Goal: Task Accomplishment & Management: Complete application form

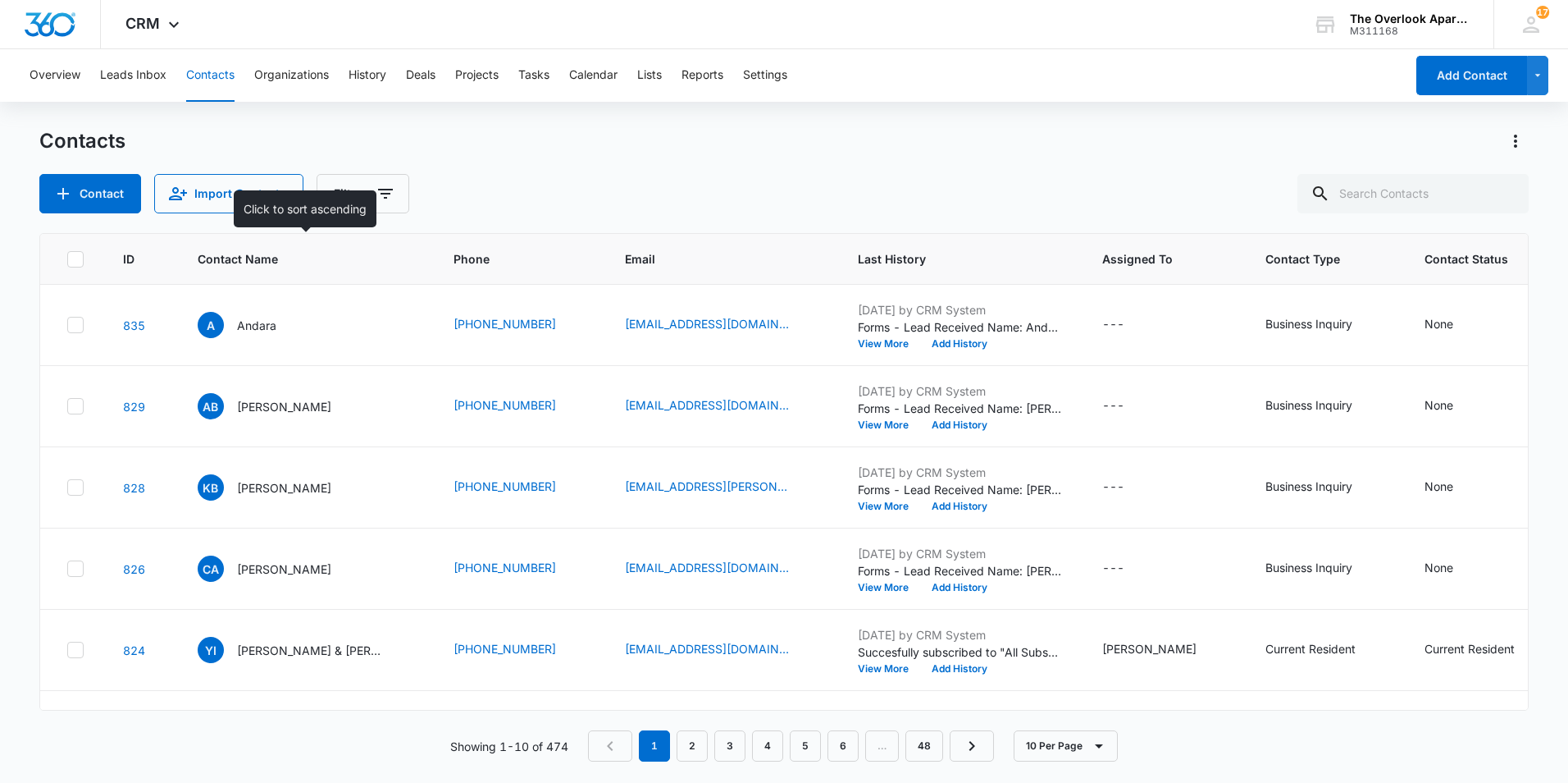
scroll to position [164, 0]
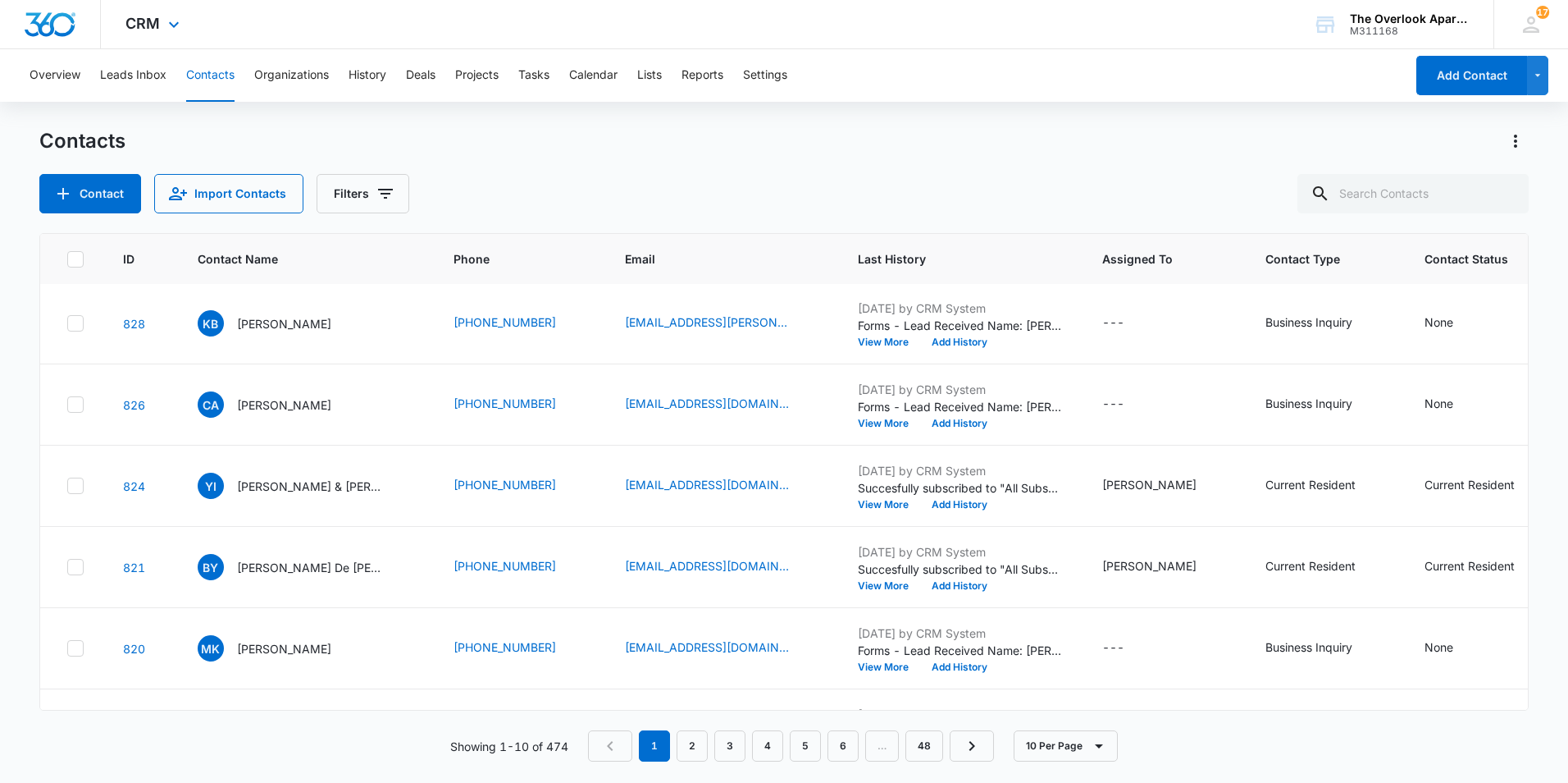
click at [161, 18] on div "CRM Apps Reputation Websites Forms CRM Email Social Content Ads Intelligence Fi…" at bounding box center [154, 24] width 107 height 48
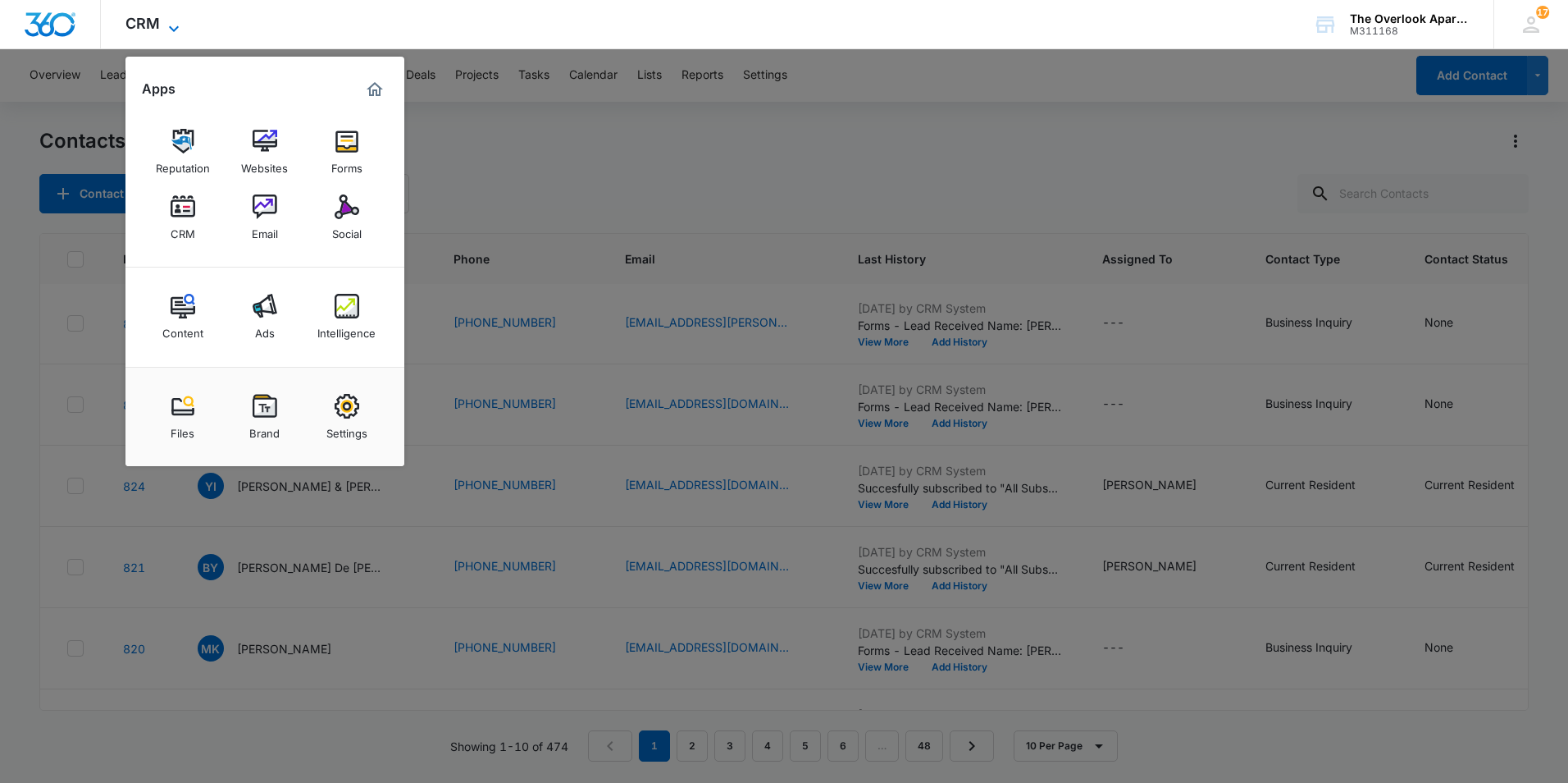
click at [164, 19] on icon at bounding box center [174, 29] width 20 height 20
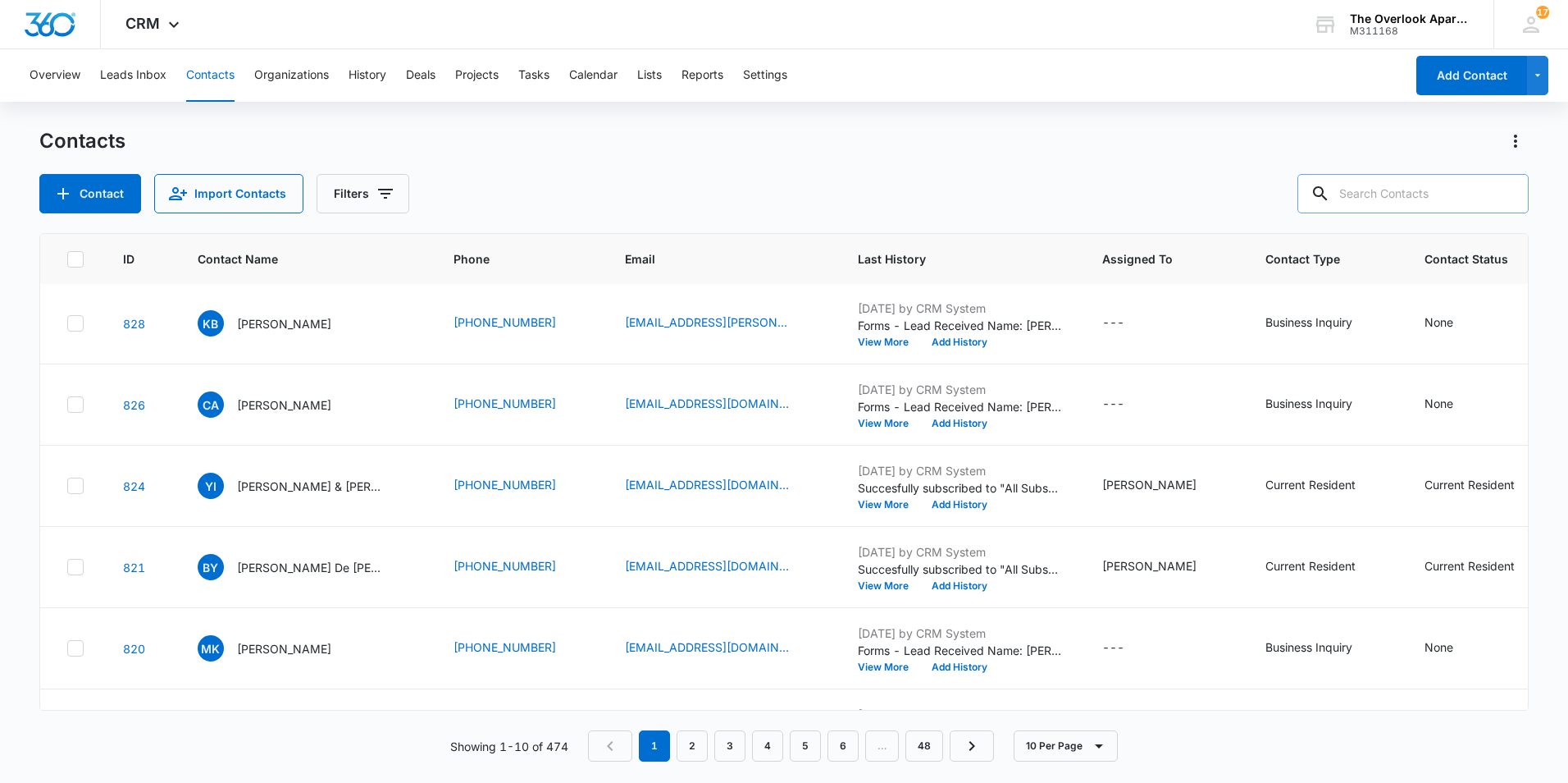
click at [1464, 187] on input "text" at bounding box center [1413, 193] width 231 height 39
type input "7201"
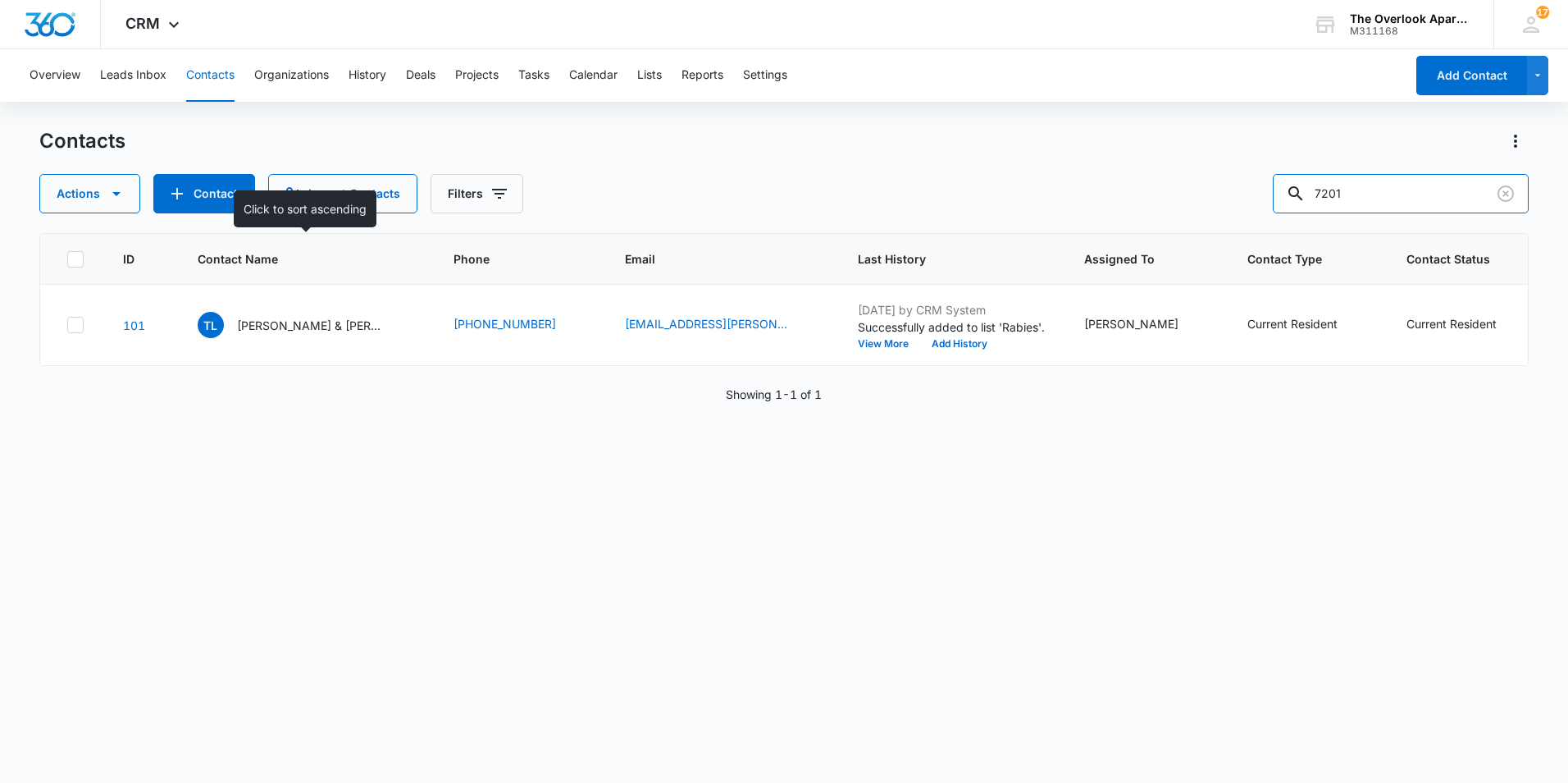
scroll to position [0, 0]
click at [277, 323] on p "[PERSON_NAME] & [PERSON_NAME] [PERSON_NAME]" at bounding box center [310, 325] width 148 height 17
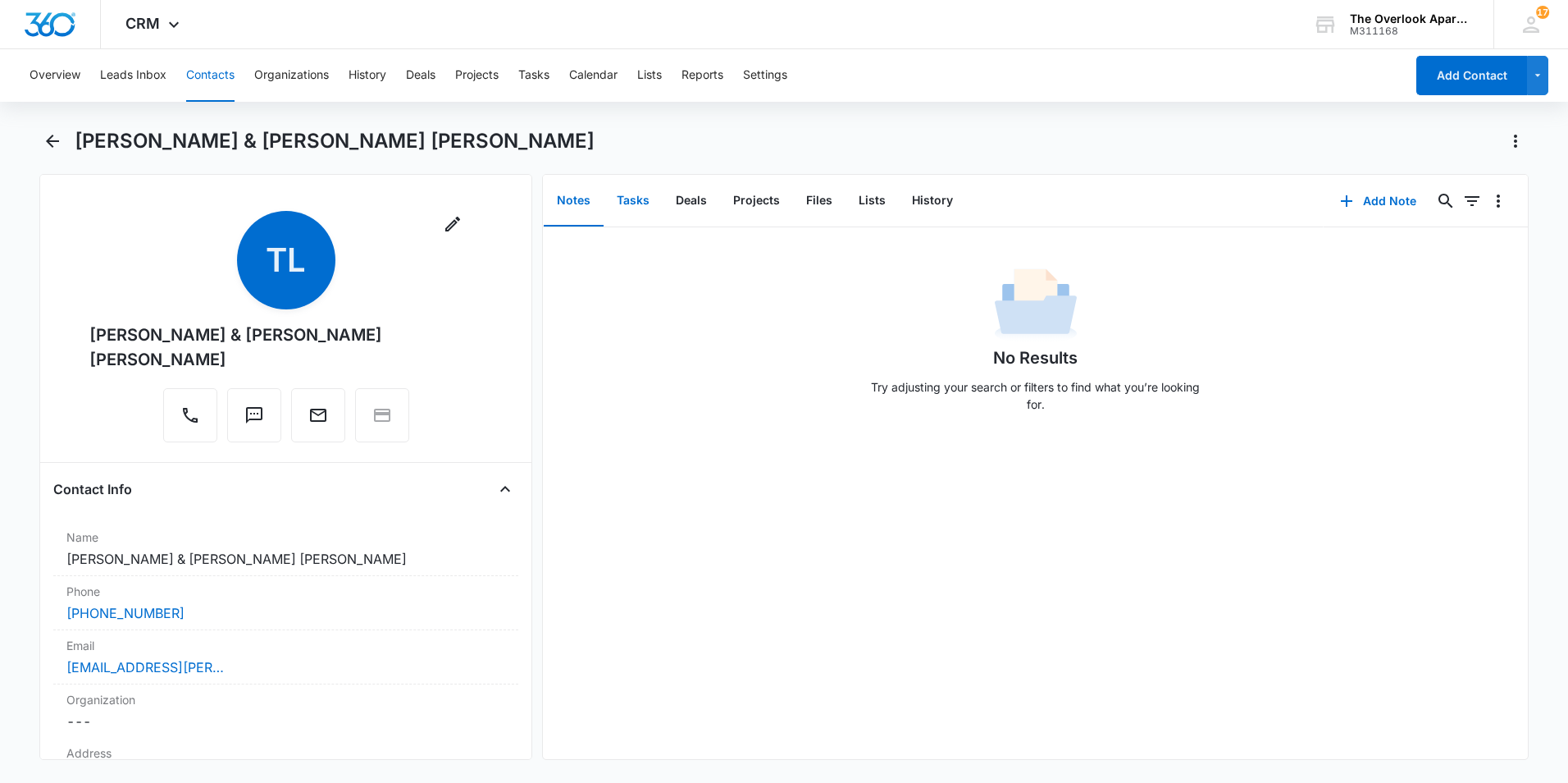
click at [632, 201] on button "Tasks" at bounding box center [633, 201] width 59 height 51
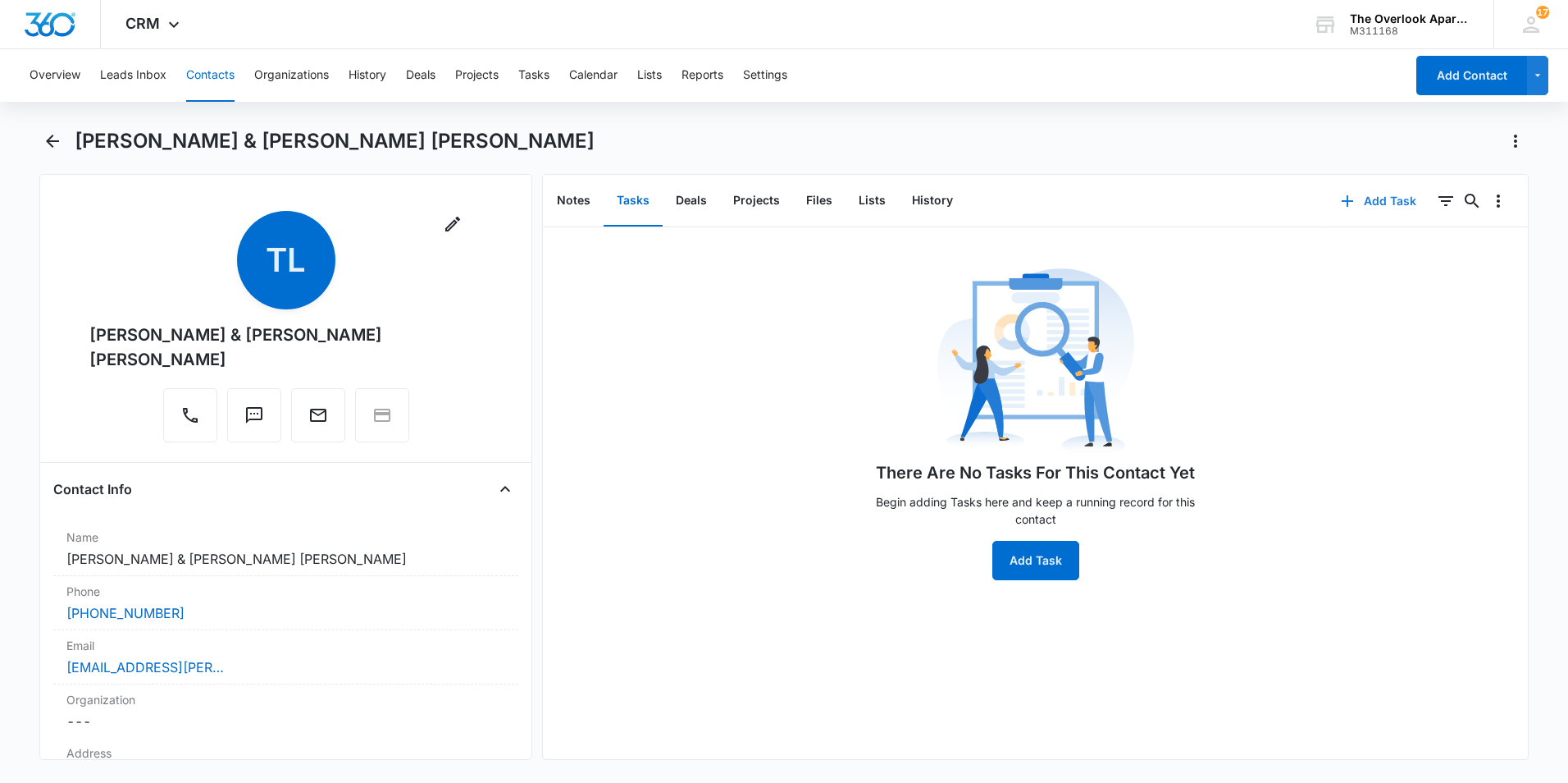
click at [1385, 199] on button "Add Task" at bounding box center [1378, 201] width 108 height 39
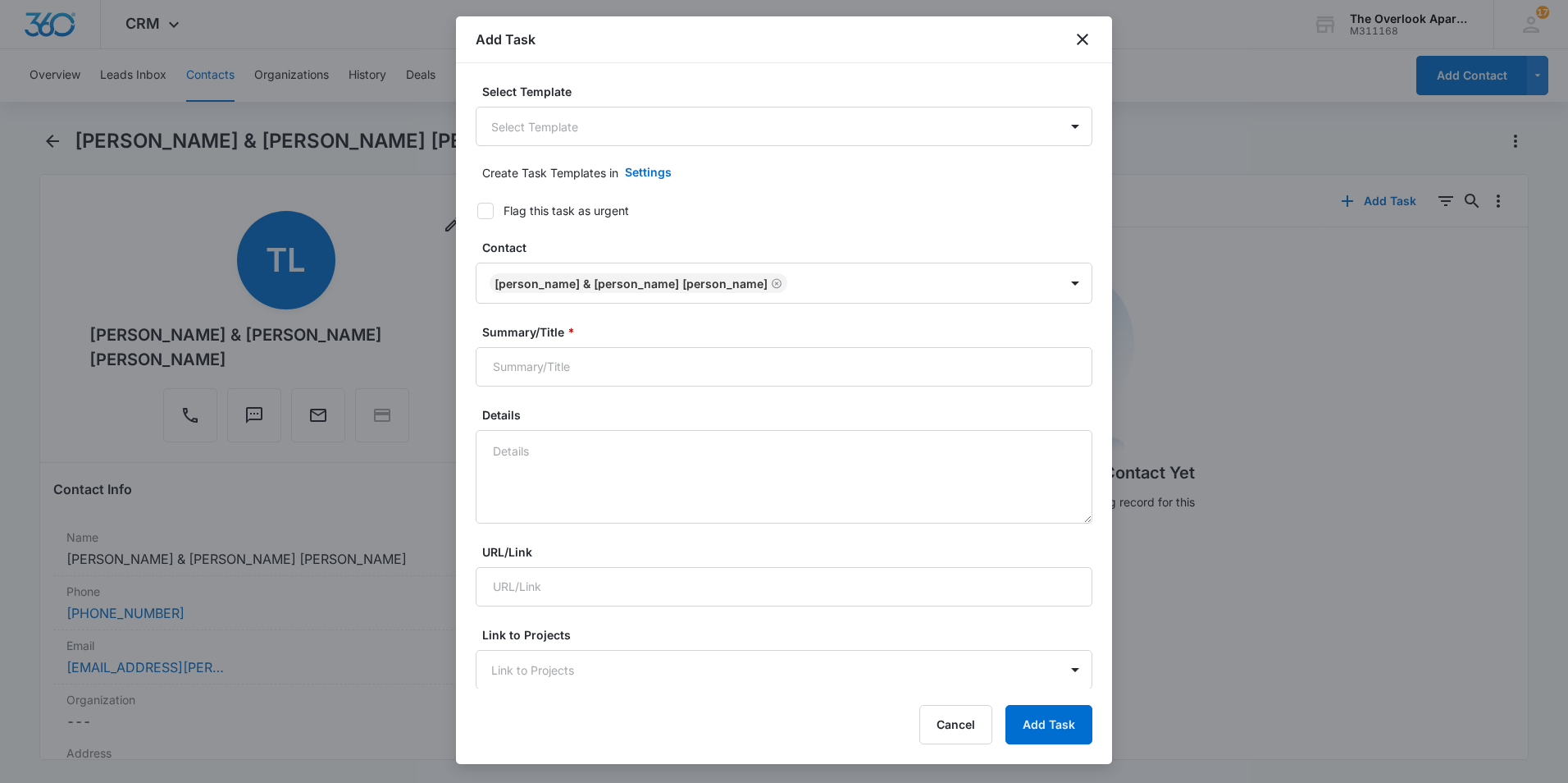
click at [644, 105] on div "Select Template Select Template" at bounding box center [784, 114] width 617 height 64
click at [645, 132] on body "CRM Apps Reputation Websites Forms CRM Email Social Content Ads Intelligence Fi…" at bounding box center [784, 391] width 1568 height 783
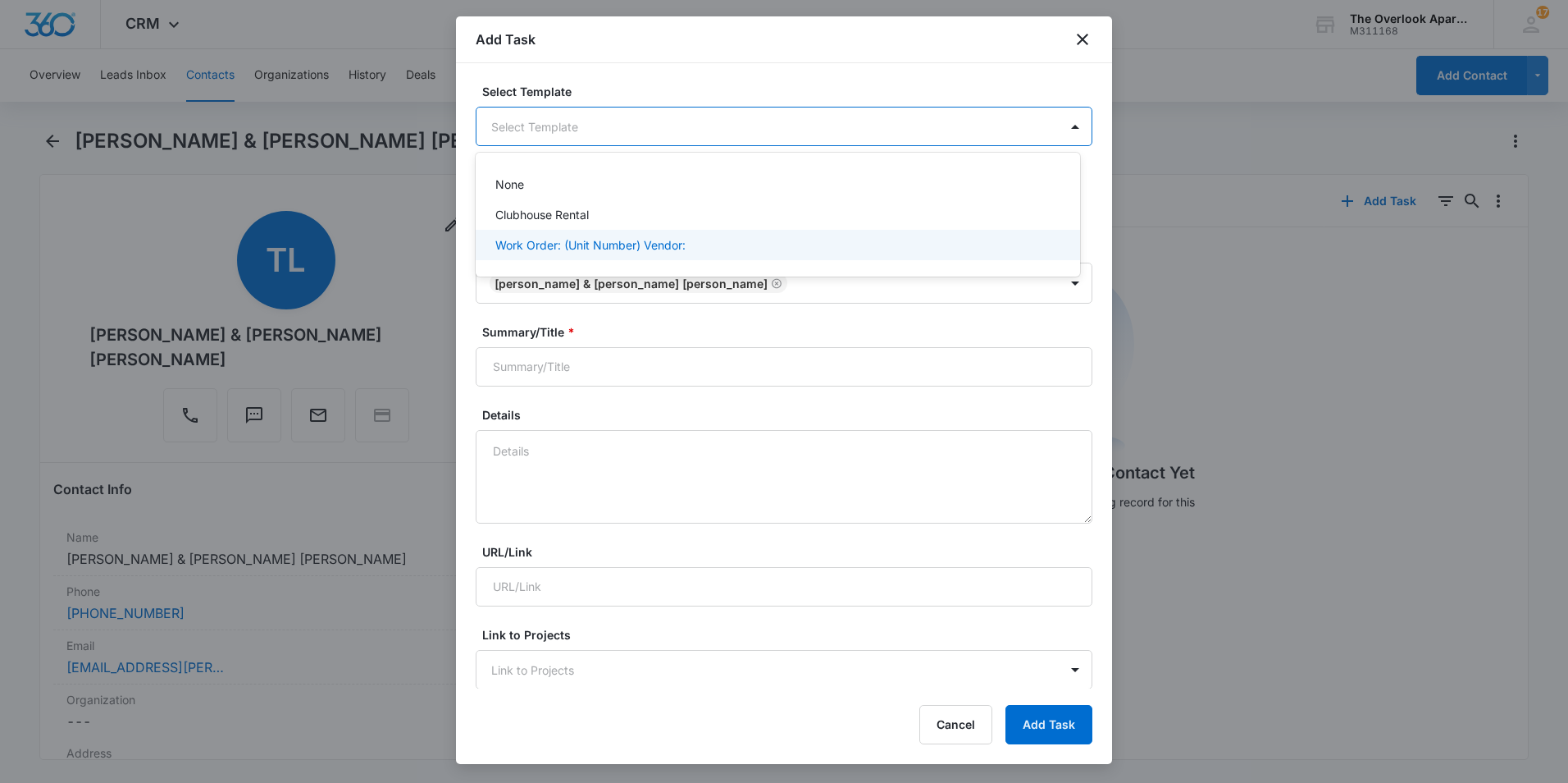
click at [626, 243] on p "Work Order: (Unit Number) Vendor:" at bounding box center [590, 244] width 190 height 17
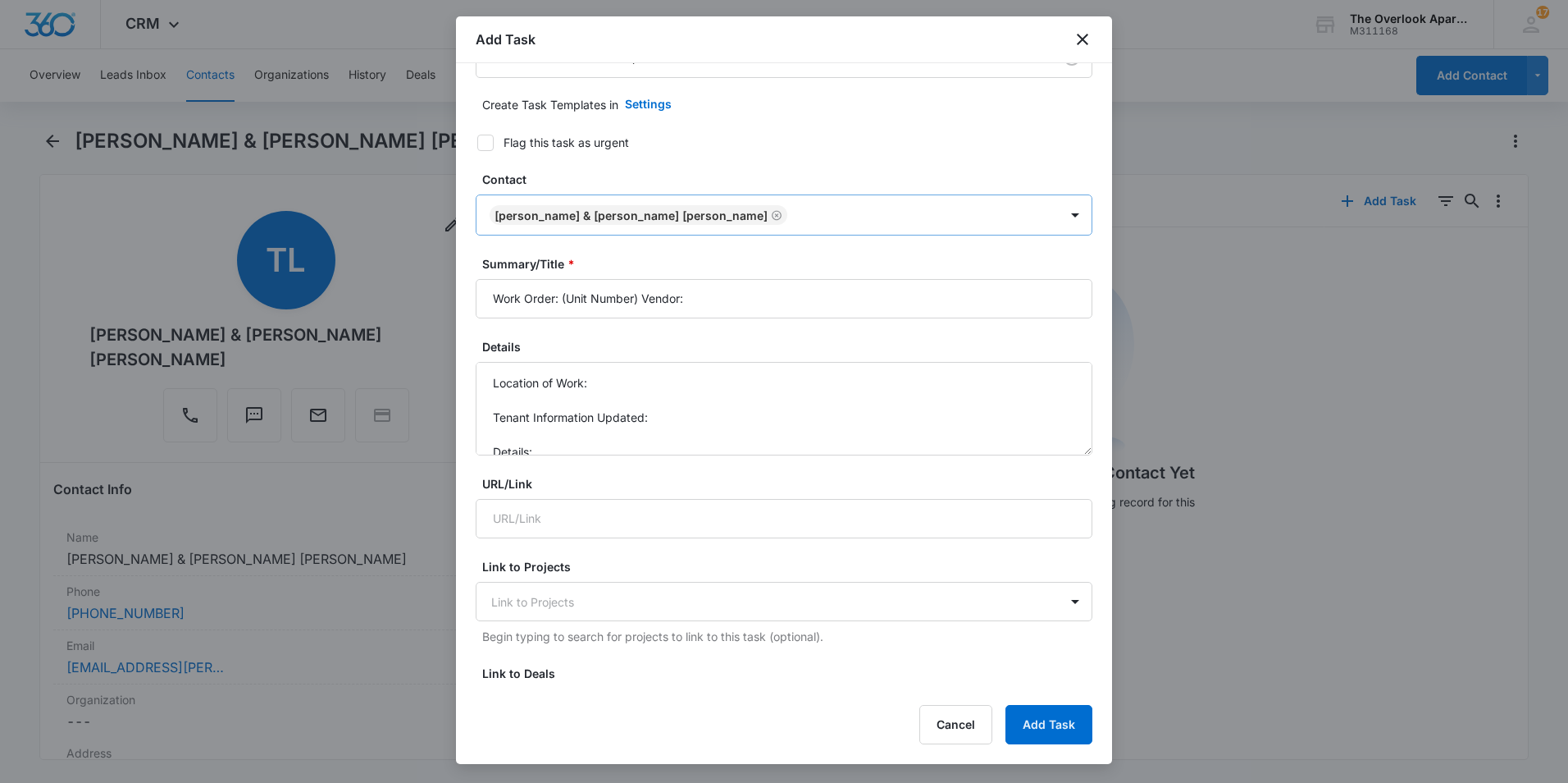
scroll to position [164, 0]
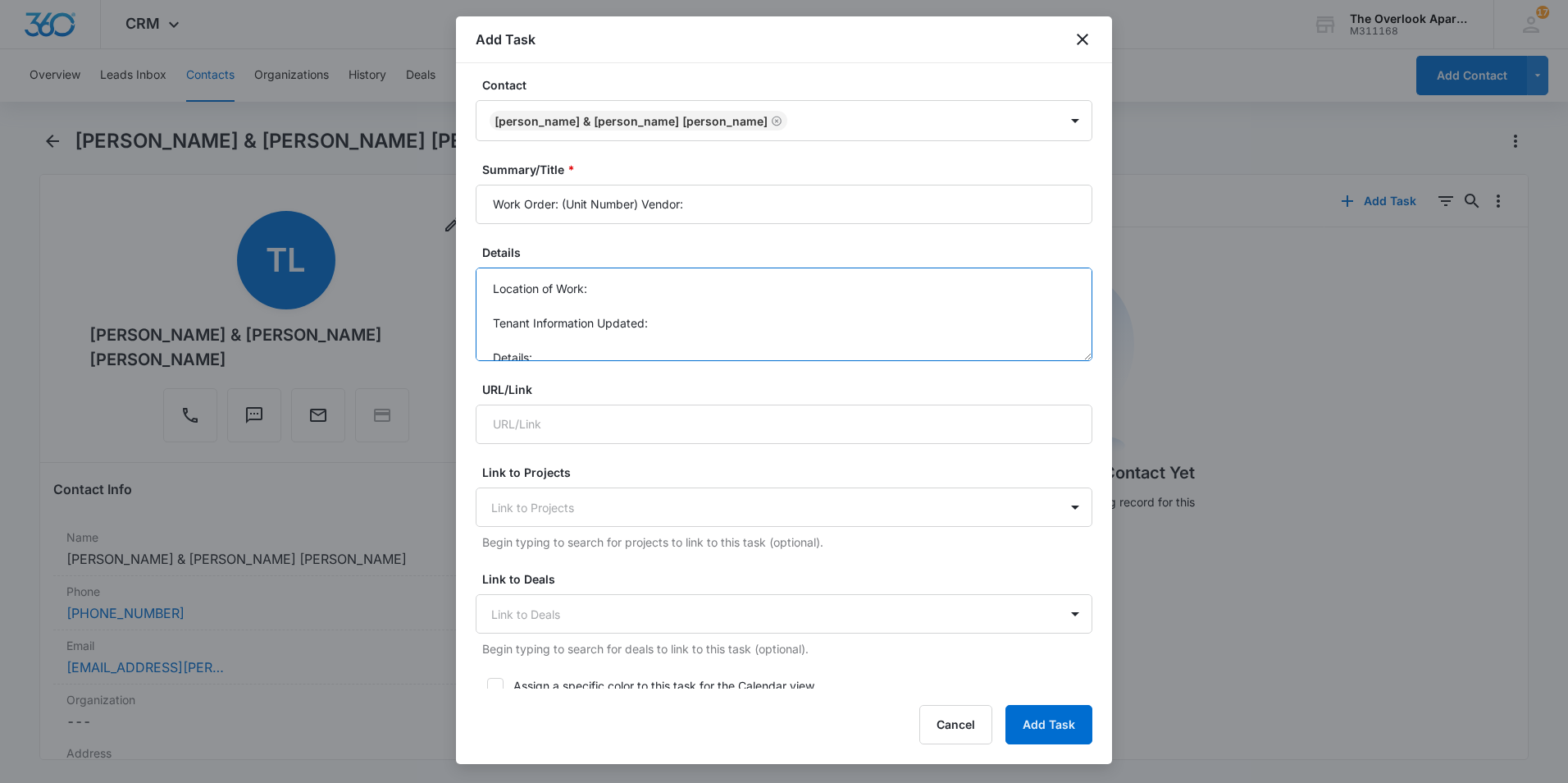
click at [617, 291] on textarea "Location of Work: Tenant Information Updated: Details:" at bounding box center [784, 314] width 617 height 93
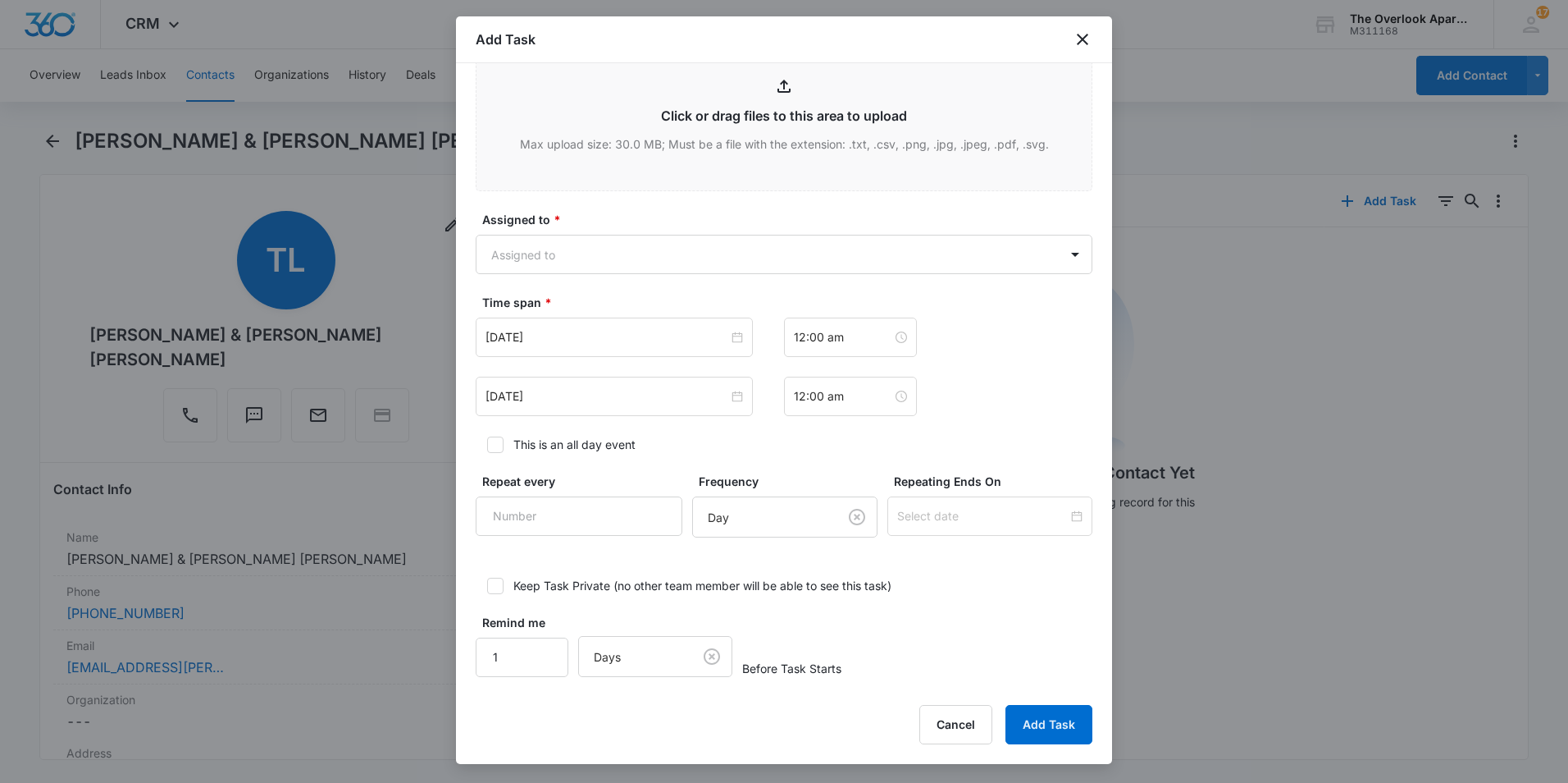
scroll to position [851, 0]
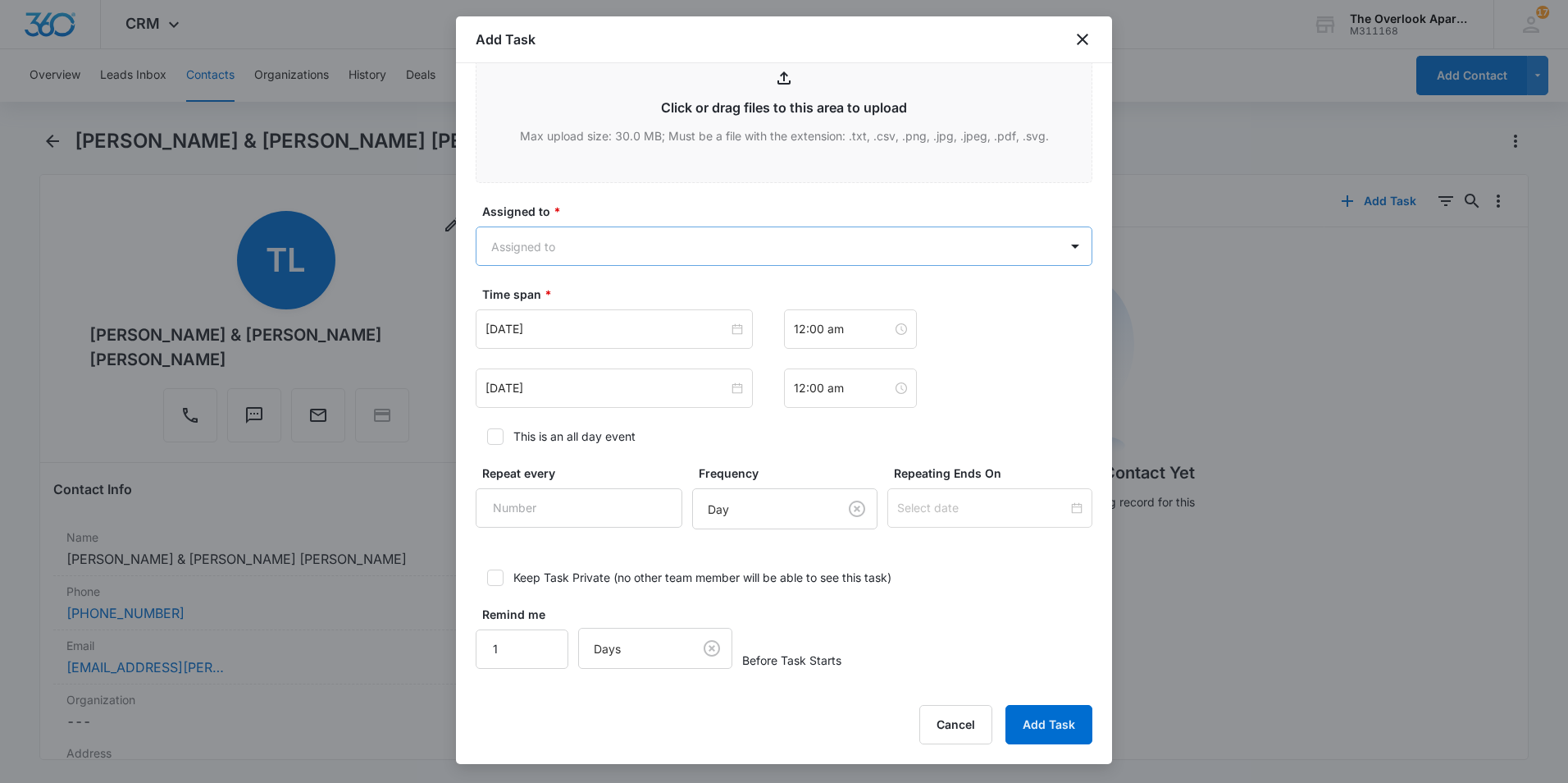
type textarea "Location of Work: Master Shower Tenant Information Updated: [PHONE_NUMBER] Deta…"
click at [797, 248] on body "CRM Apps Reputation Websites Forms CRM Email Social Content Ads Intelligence Fi…" at bounding box center [784, 391] width 1568 height 783
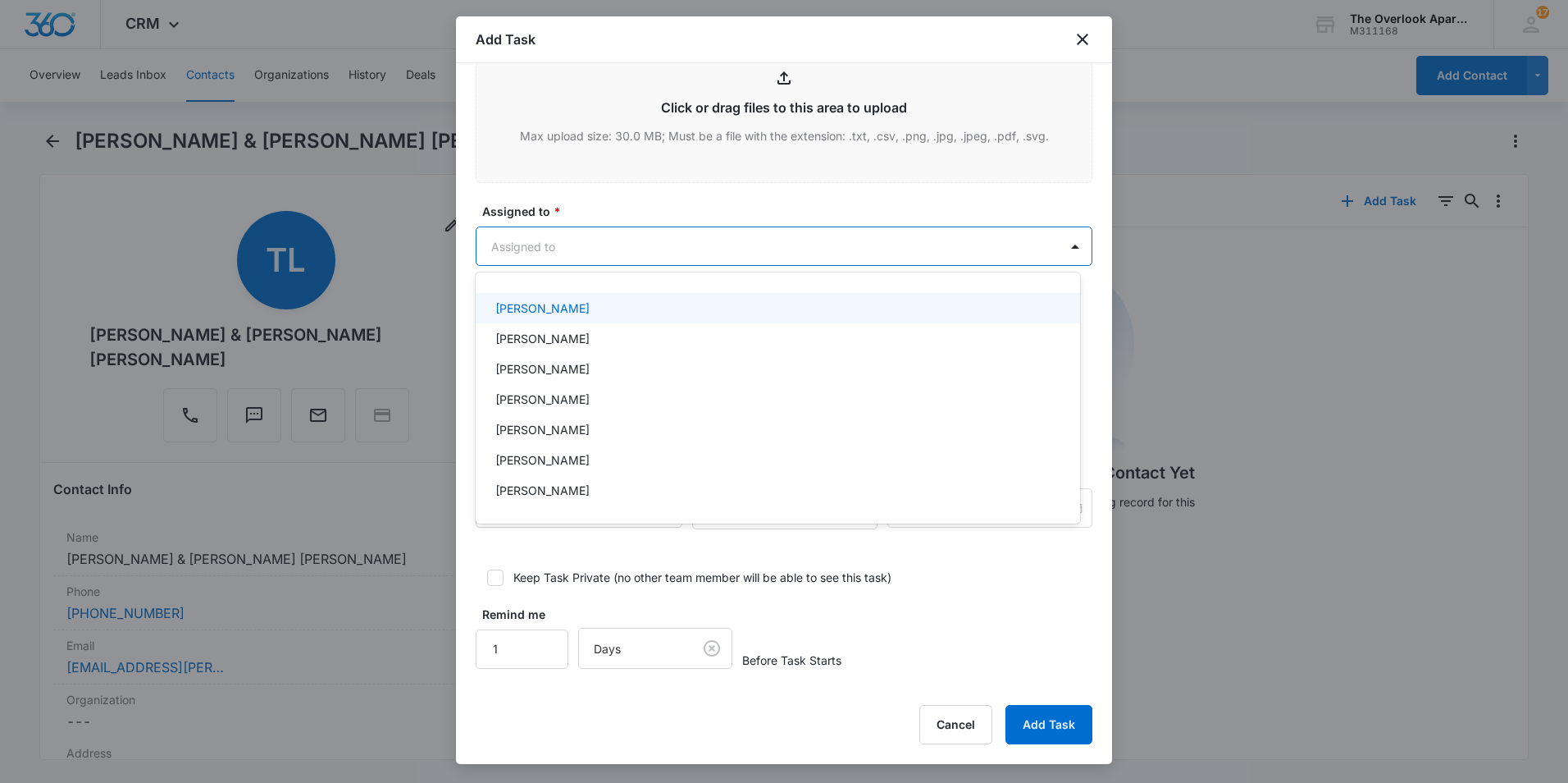
scroll to position [146, 0]
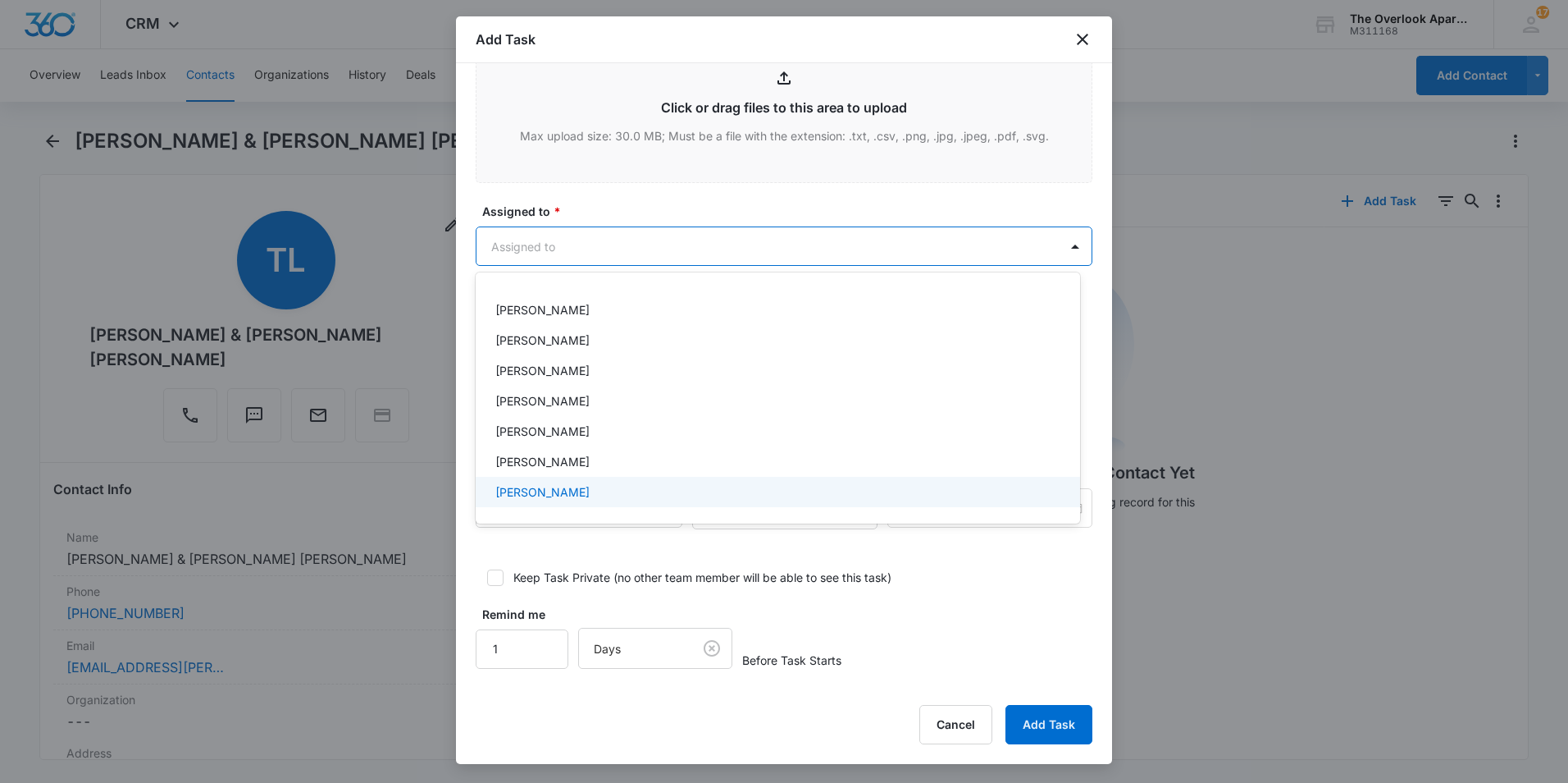
click at [565, 489] on p "[PERSON_NAME]" at bounding box center [542, 492] width 94 height 17
click at [734, 566] on div at bounding box center [784, 391] width 1568 height 783
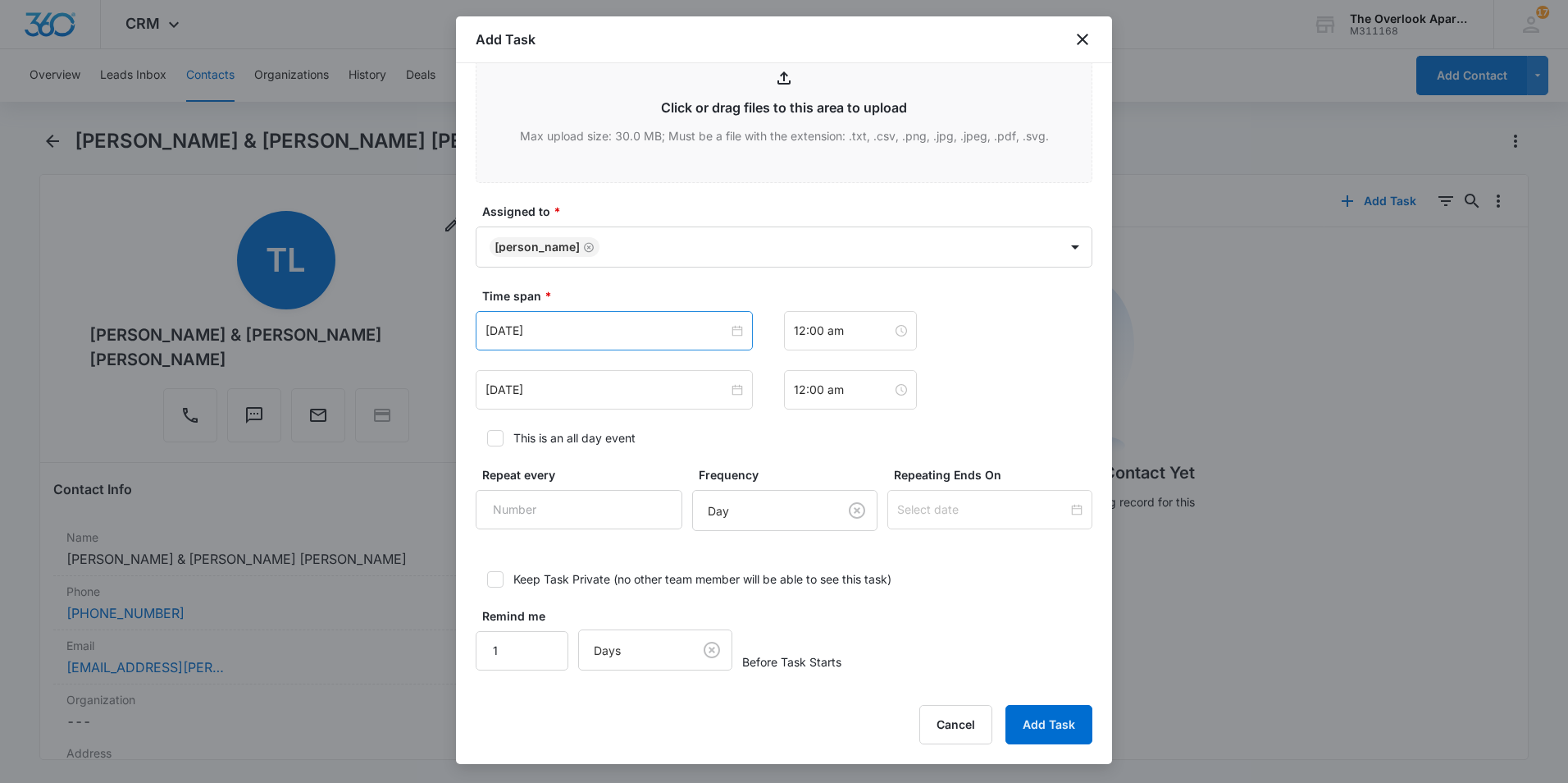
click at [719, 344] on div "[DATE]" at bounding box center [615, 330] width 278 height 39
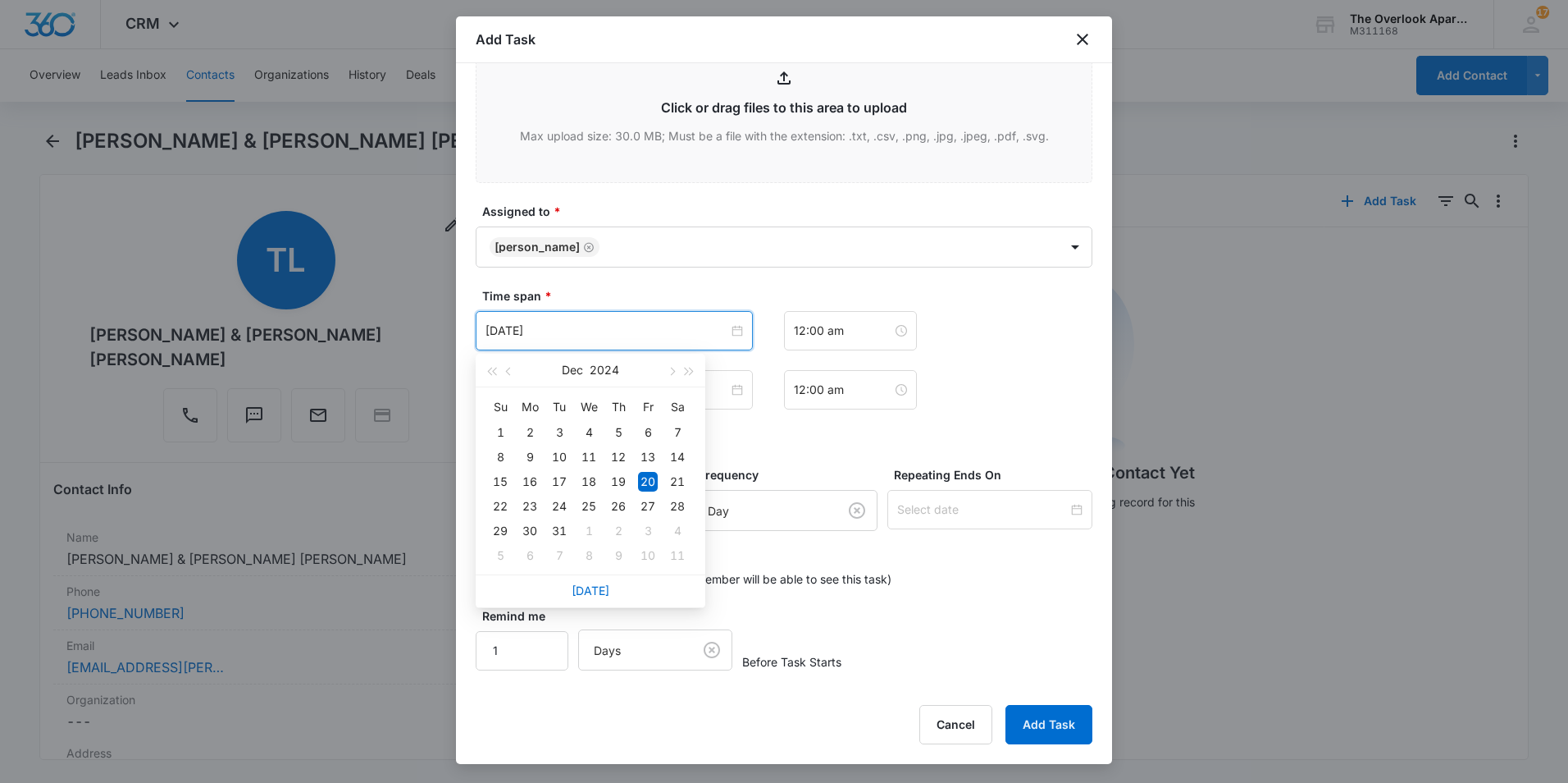
click at [603, 595] on link "[DATE]" at bounding box center [590, 590] width 38 height 14
type input "[DATE]"
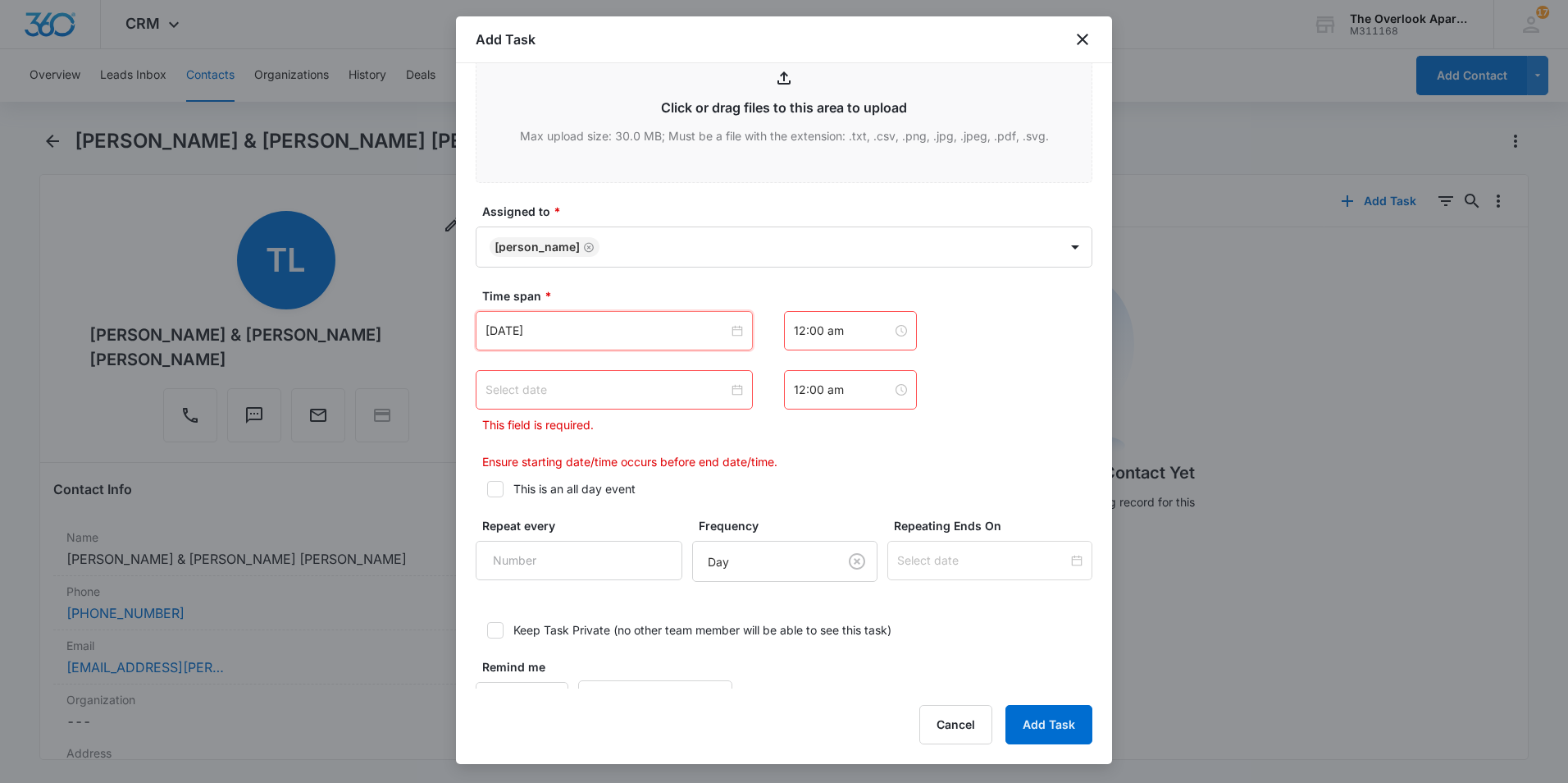
click at [736, 392] on div at bounding box center [614, 390] width 258 height 18
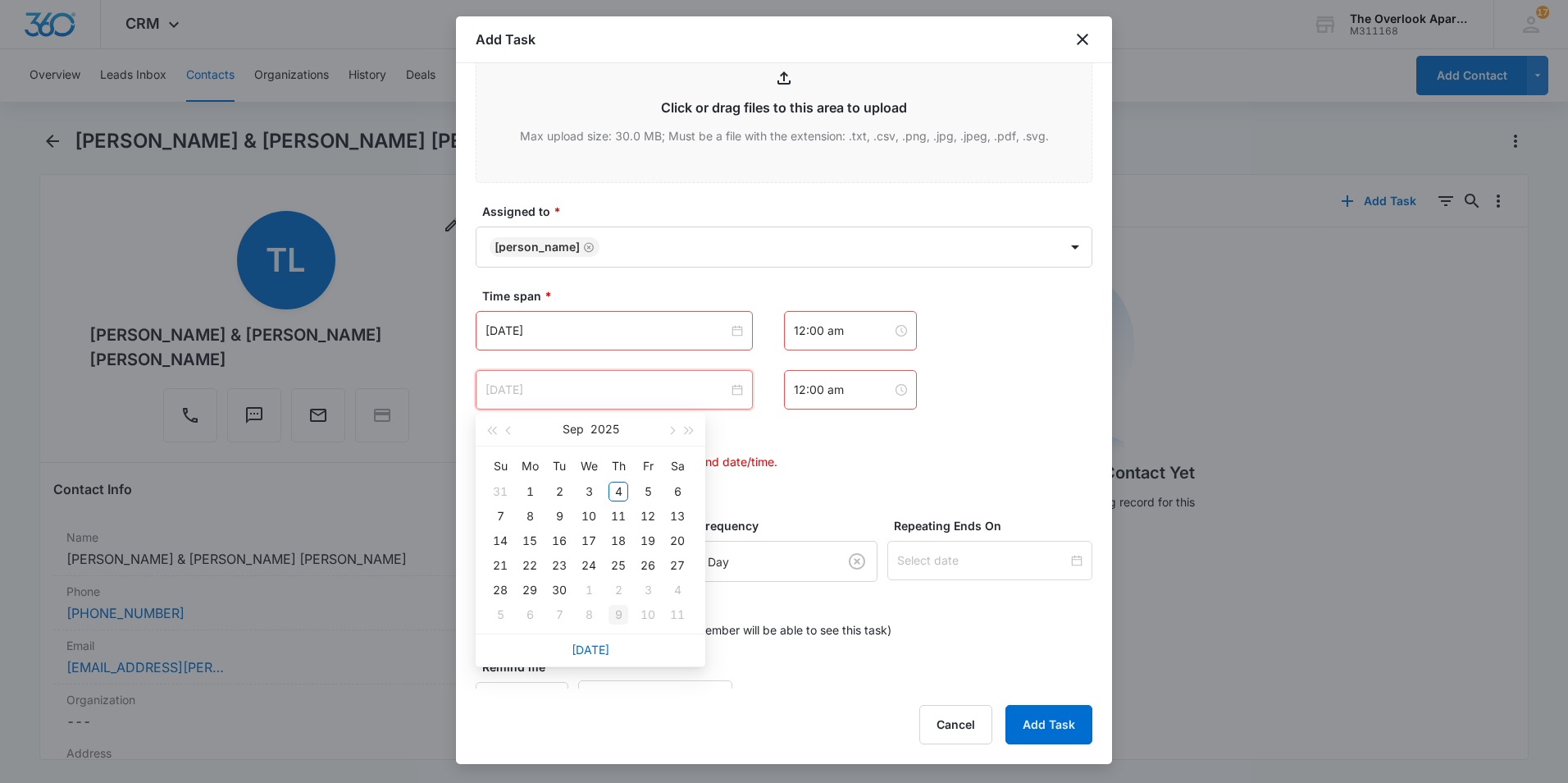
type input "[DATE]"
click at [595, 656] on link "[DATE]" at bounding box center [590, 649] width 38 height 14
type input "[DATE]"
